Goal: Information Seeking & Learning: Learn about a topic

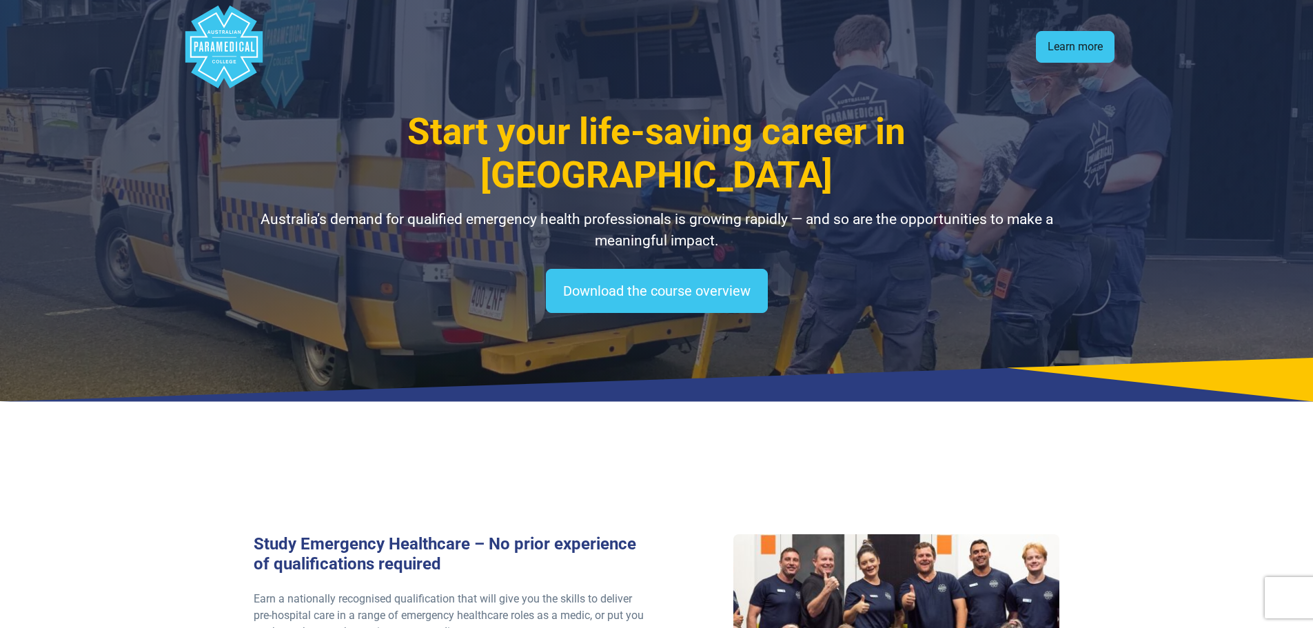
click at [1063, 44] on link "Learn more" at bounding box center [1075, 47] width 79 height 32
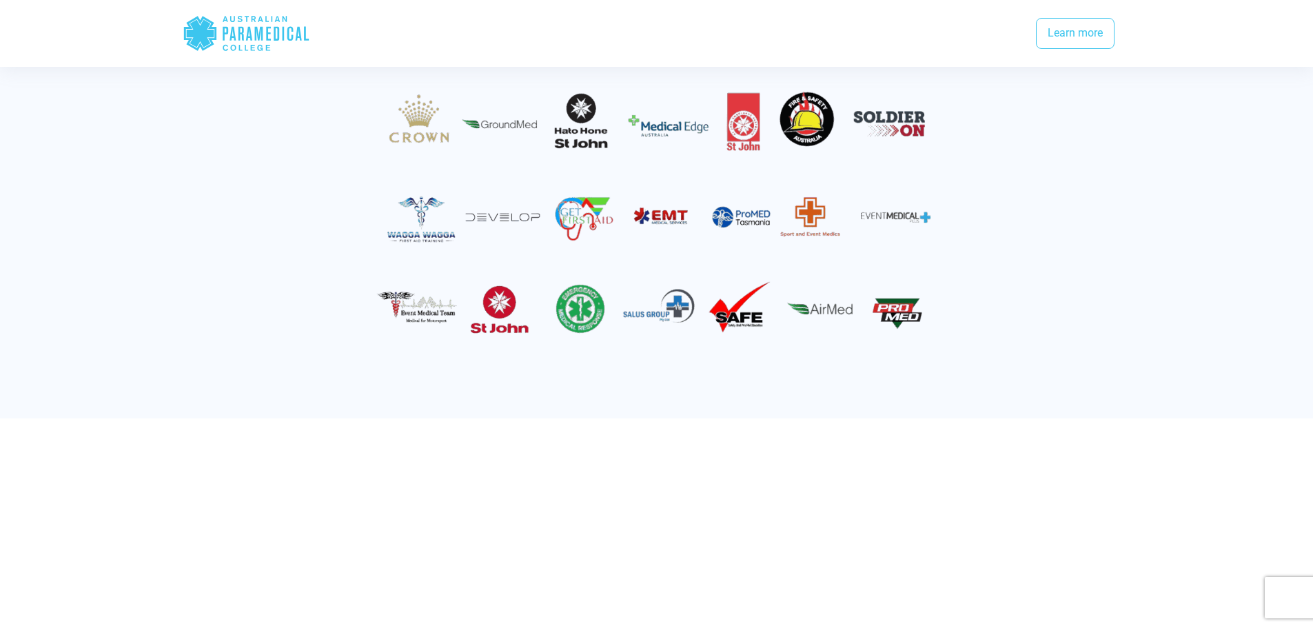
scroll to position [1404, 0]
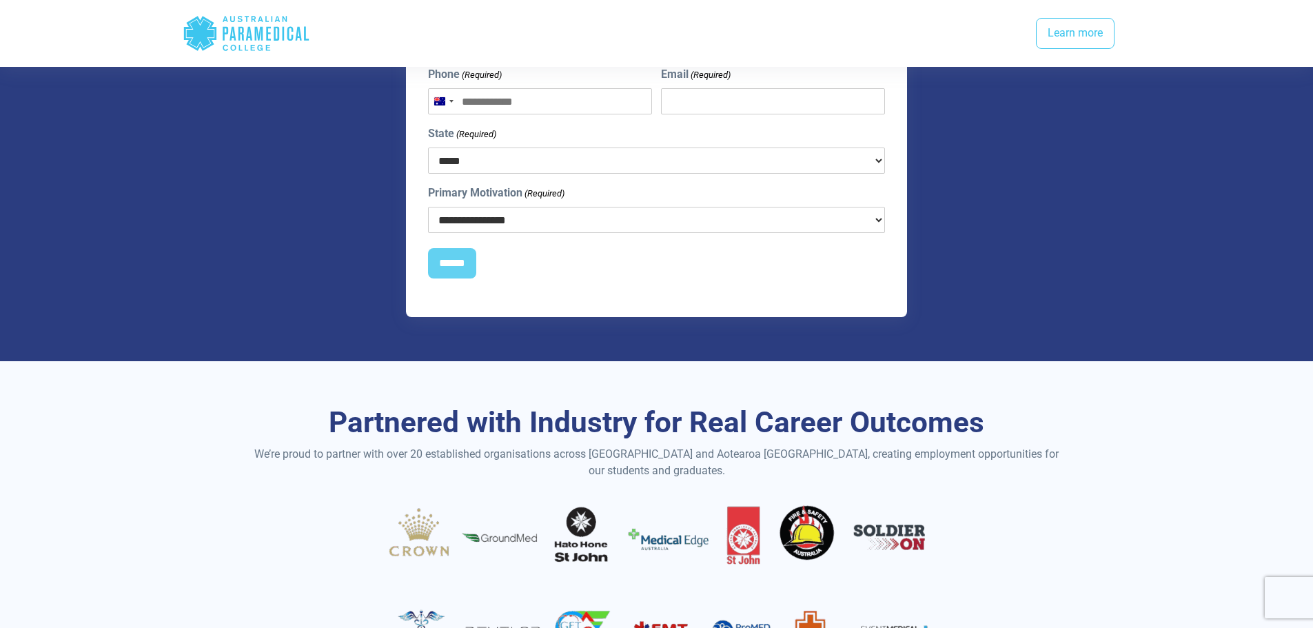
click at [227, 34] on icon ".logo-horizontal-c1{fill:#3CC5EE;} .logo-horizontal-c3{fill:#3CC5EE;} .logo-hor…" at bounding box center [247, 33] width 128 height 45
click at [208, 34] on polygon "Australian Paramedical College" at bounding box center [199, 33] width 32 height 34
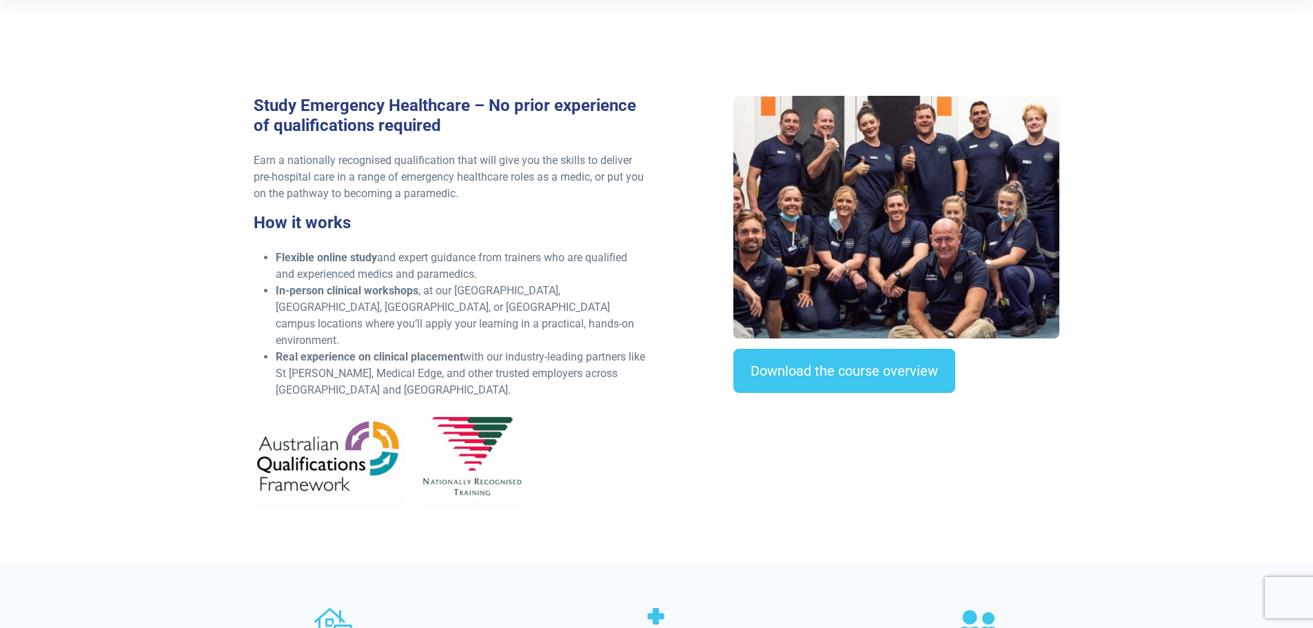
scroll to position [0, 0]
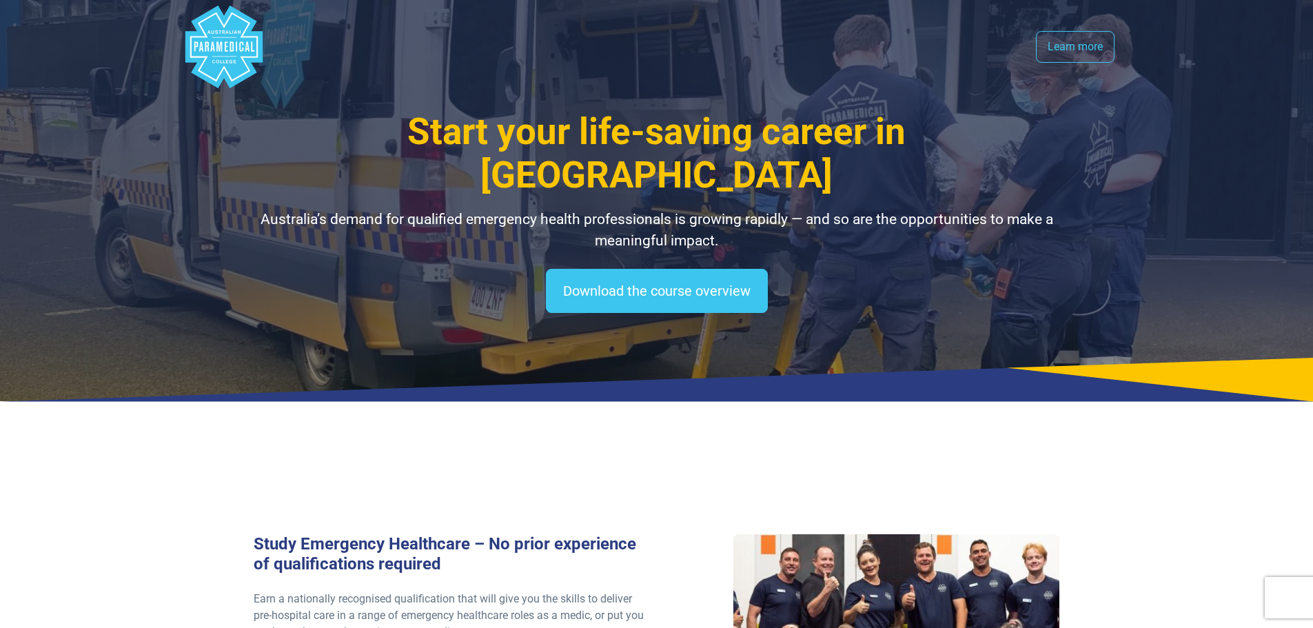
click at [223, 70] on polygon "Australian Paramedical College" at bounding box center [223, 47] width 77 height 83
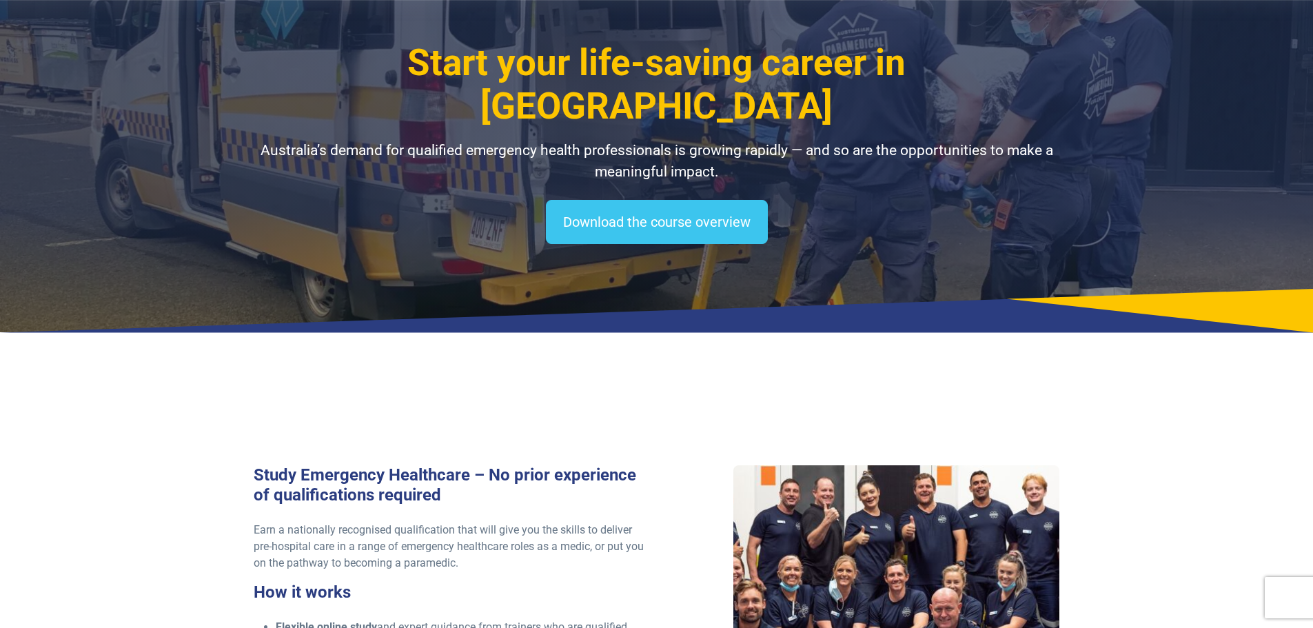
scroll to position [138, 0]
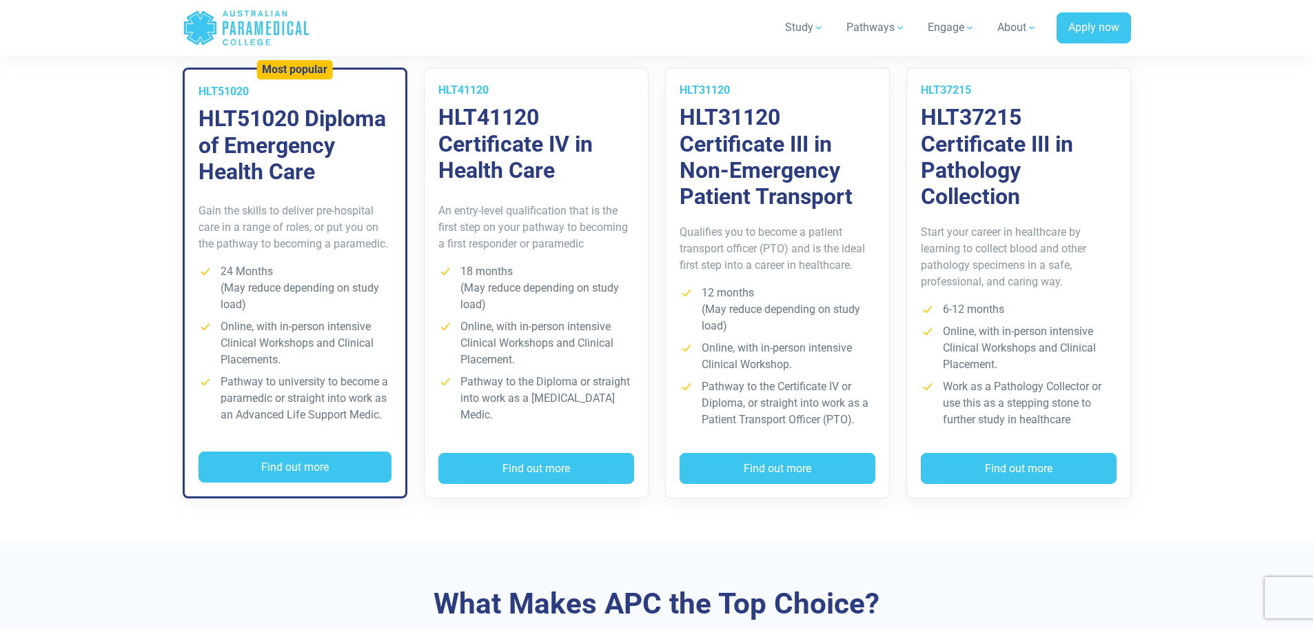
scroll to position [896, 0]
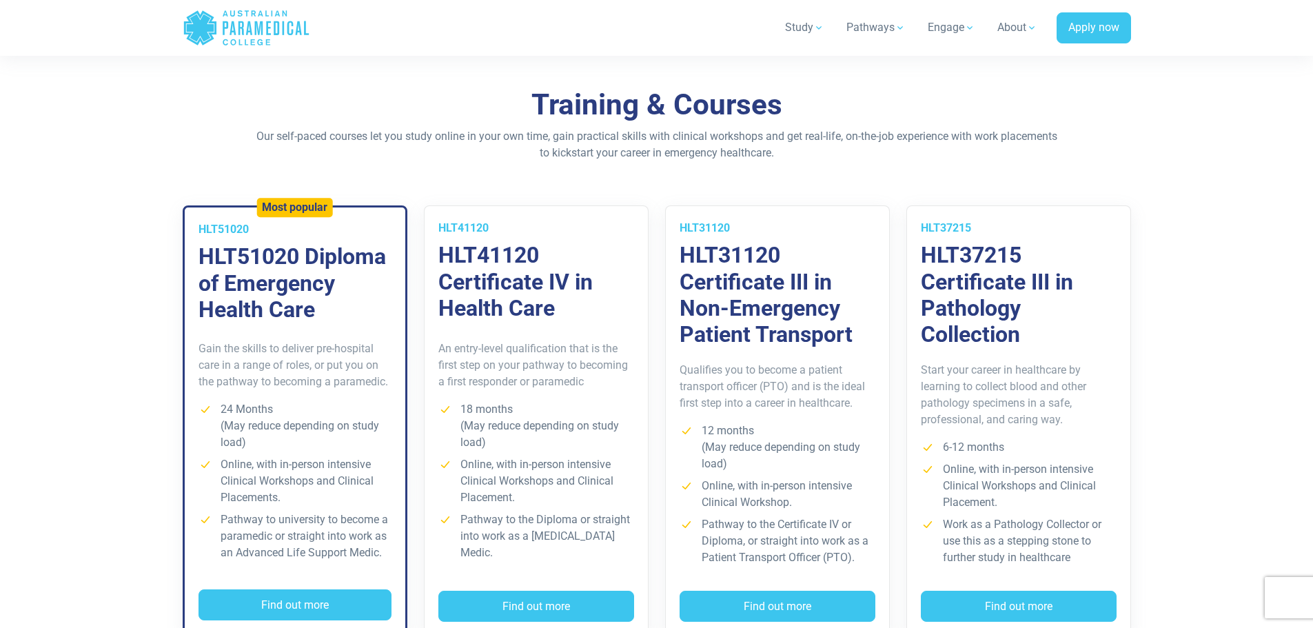
click at [279, 381] on p "Gain the skills to deliver pre-hospital care in a range of roles, or put you on…" at bounding box center [295, 366] width 193 height 50
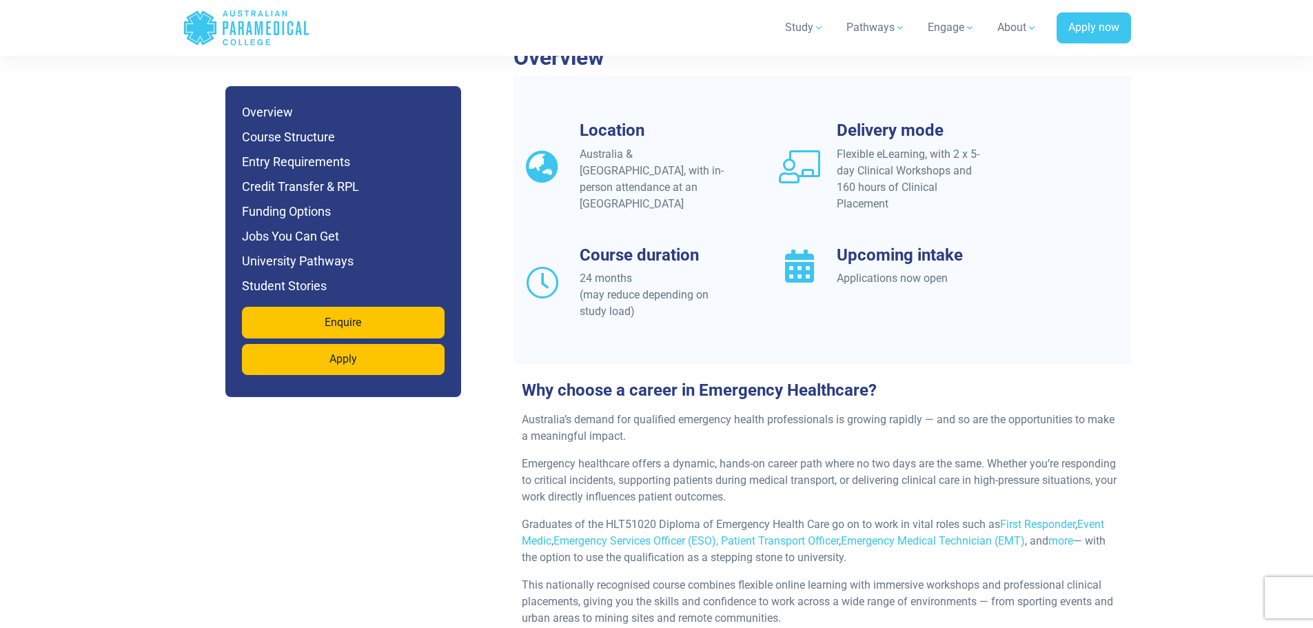
scroll to position [1310, 0]
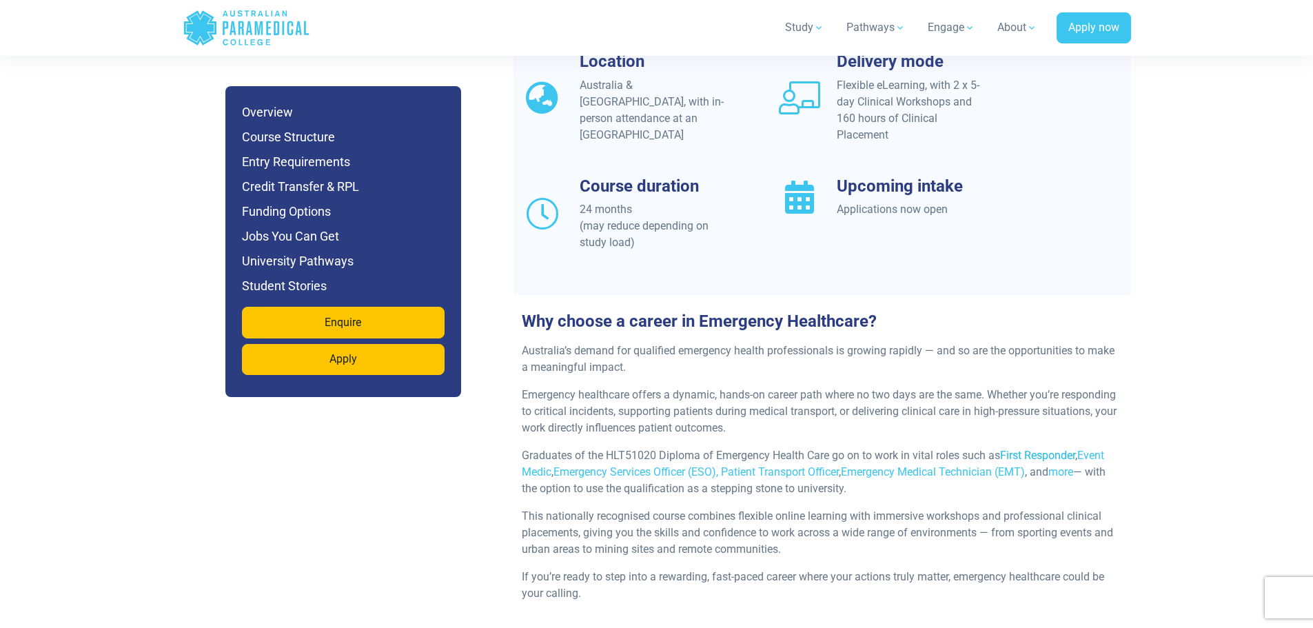
click at [1053, 449] on link "First Responder" at bounding box center [1037, 455] width 75 height 13
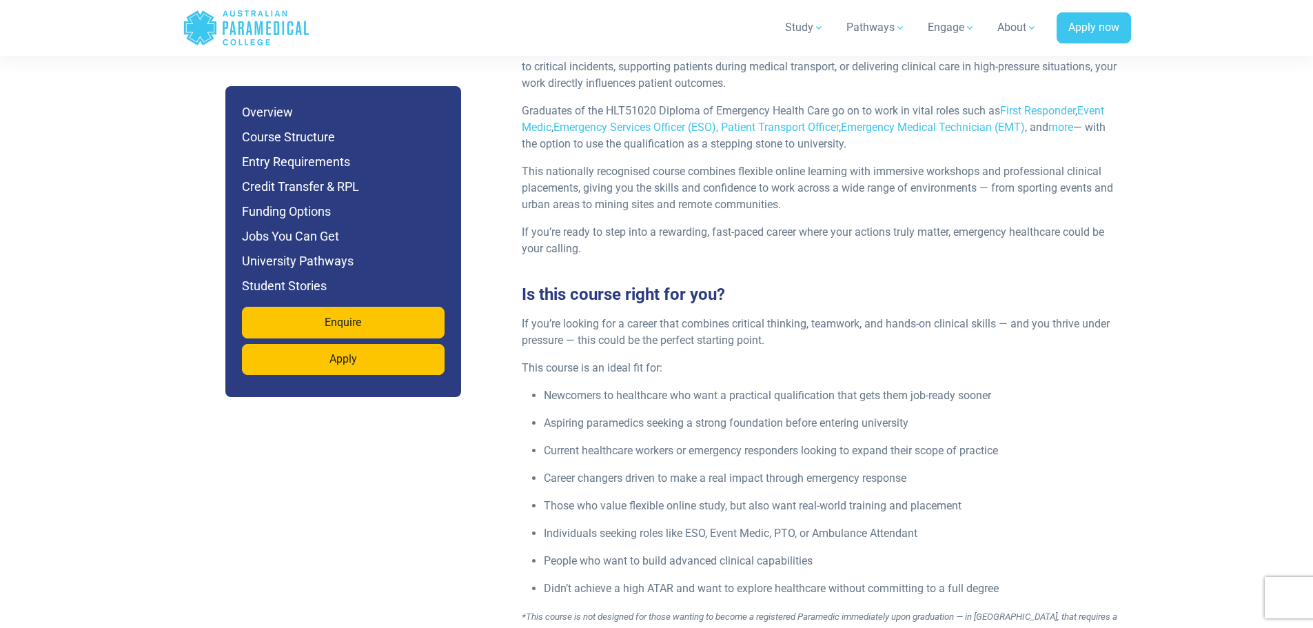
scroll to position [1724, 0]
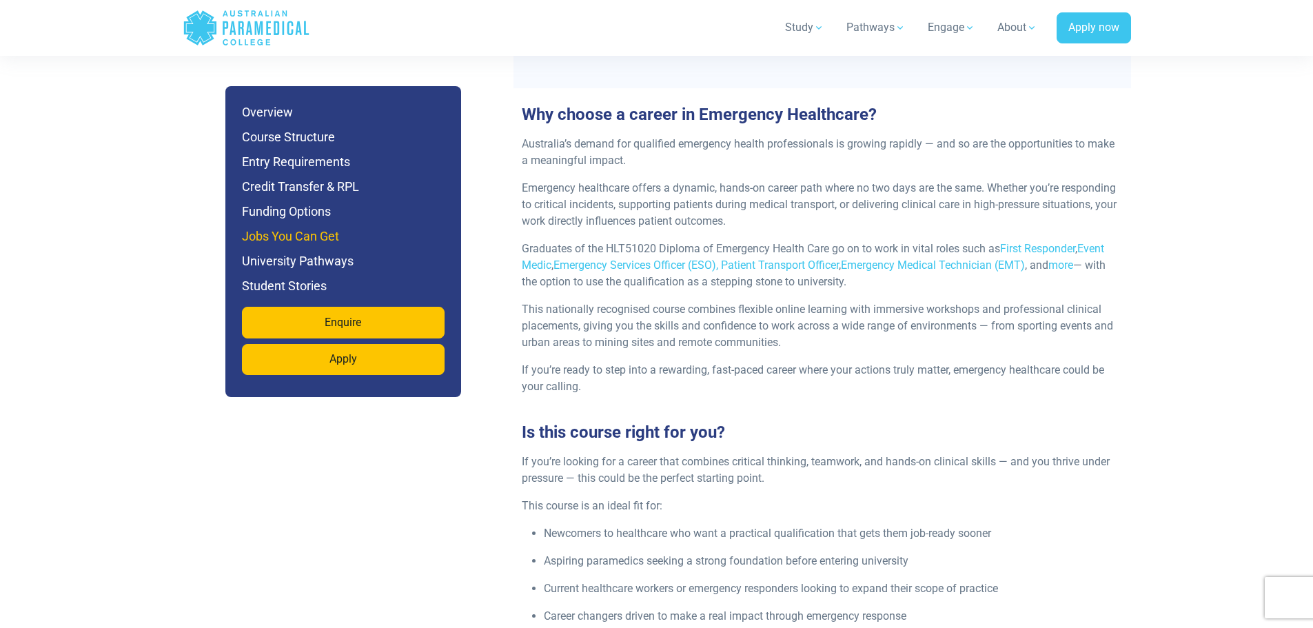
click at [279, 235] on h6 "Jobs You Can Get" at bounding box center [343, 236] width 203 height 19
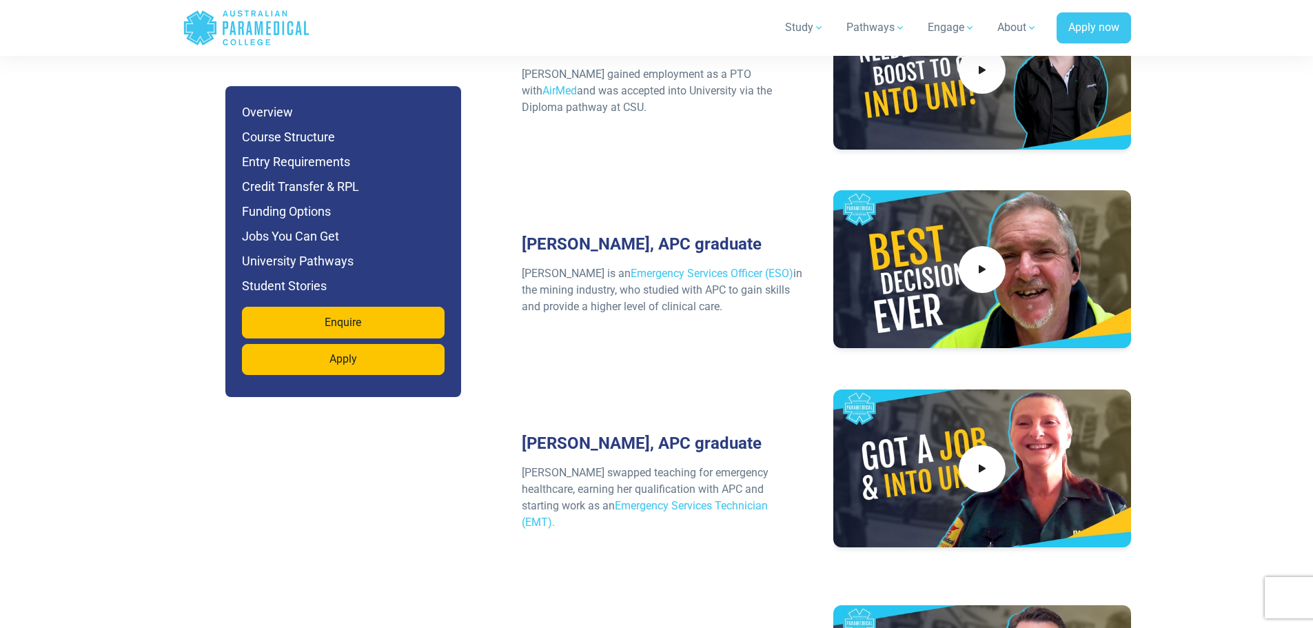
scroll to position [6307, 0]
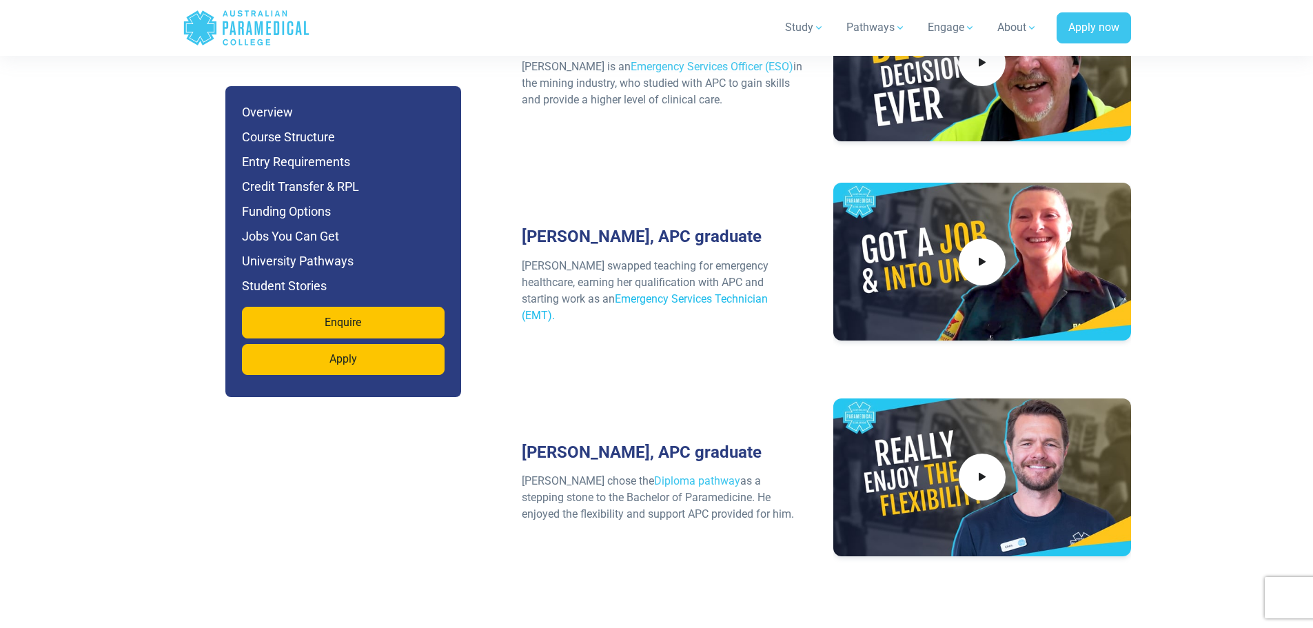
click at [657, 292] on link "Emergency Services Technician (EMT)." at bounding box center [645, 307] width 246 height 30
click at [994, 452] on span at bounding box center [982, 478] width 52 height 52
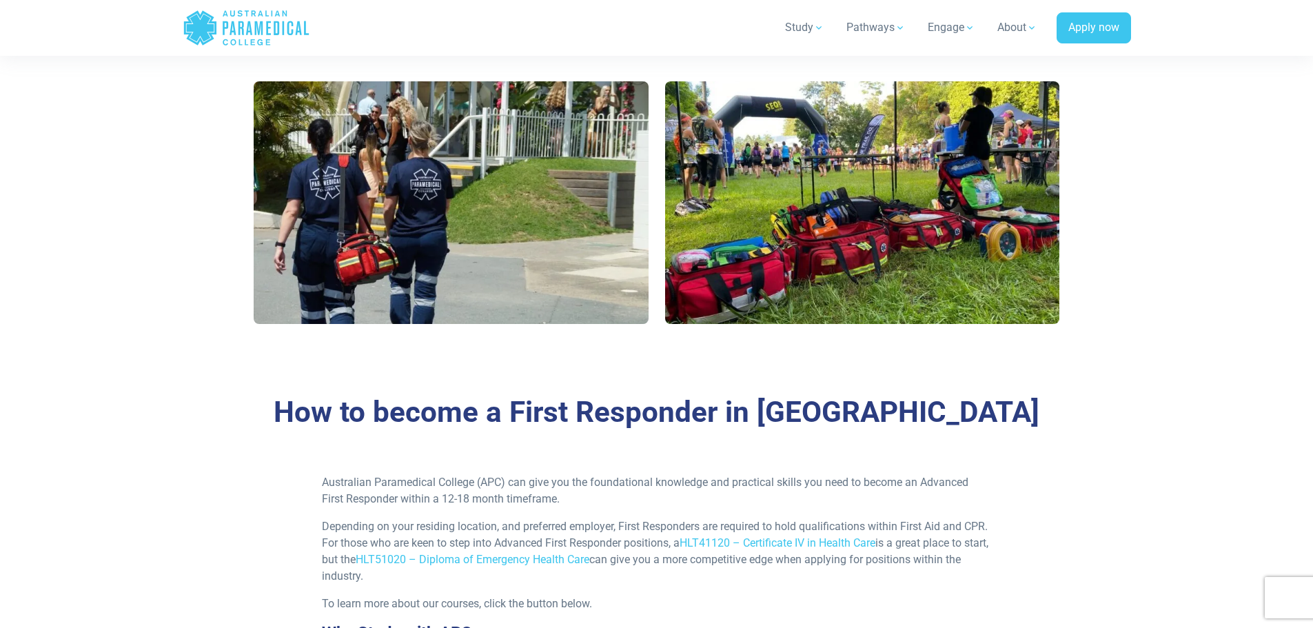
scroll to position [827, 0]
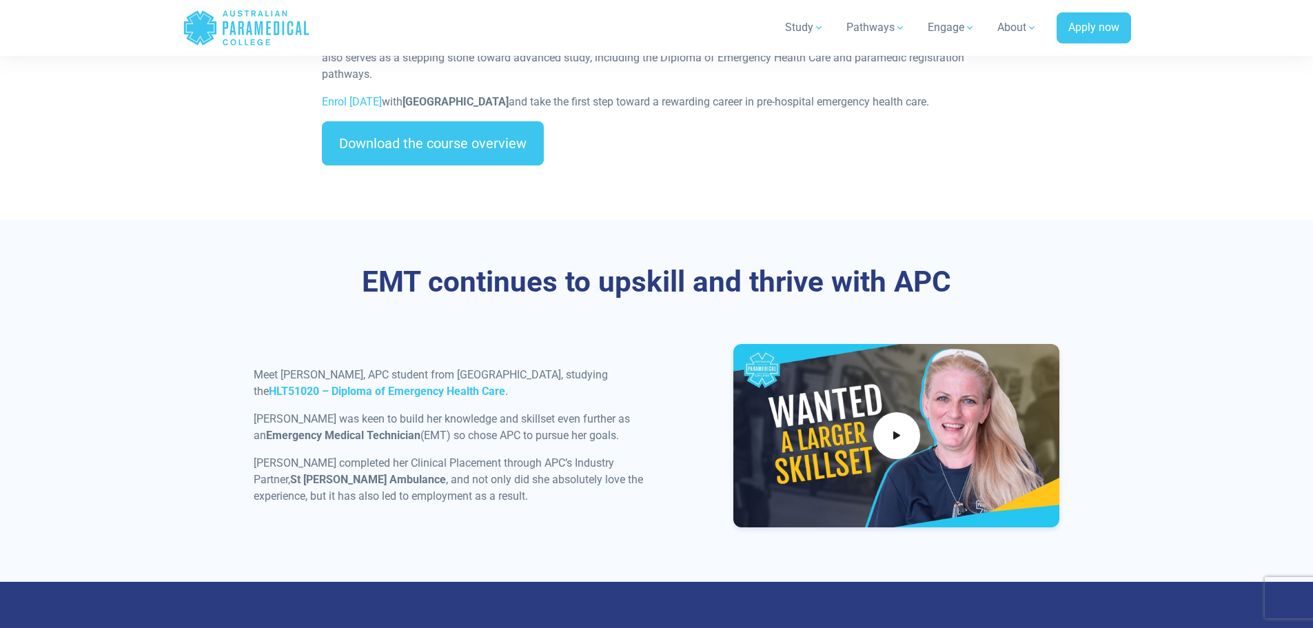
scroll to position [1655, 0]
